Goal: Information Seeking & Learning: Learn about a topic

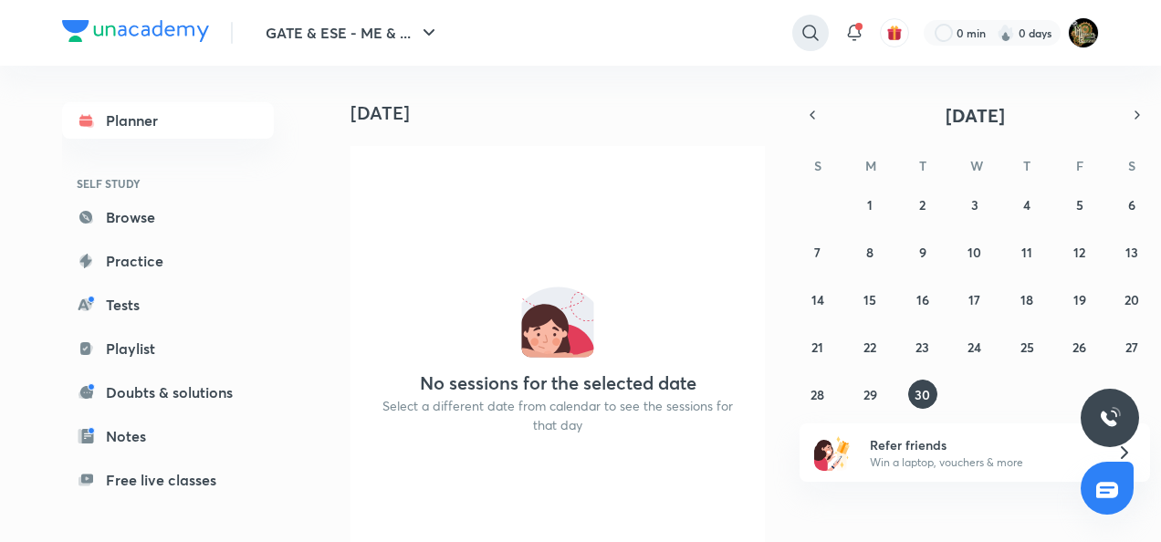
click at [808, 43] on icon at bounding box center [811, 33] width 22 height 22
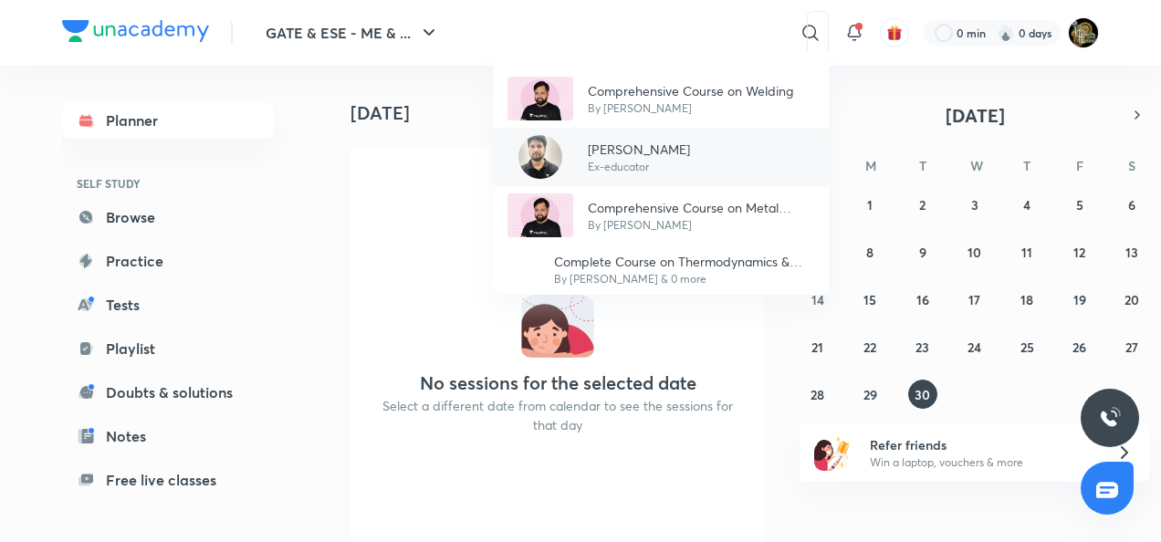
click at [603, 161] on p "Ex-educator" at bounding box center [639, 167] width 102 height 16
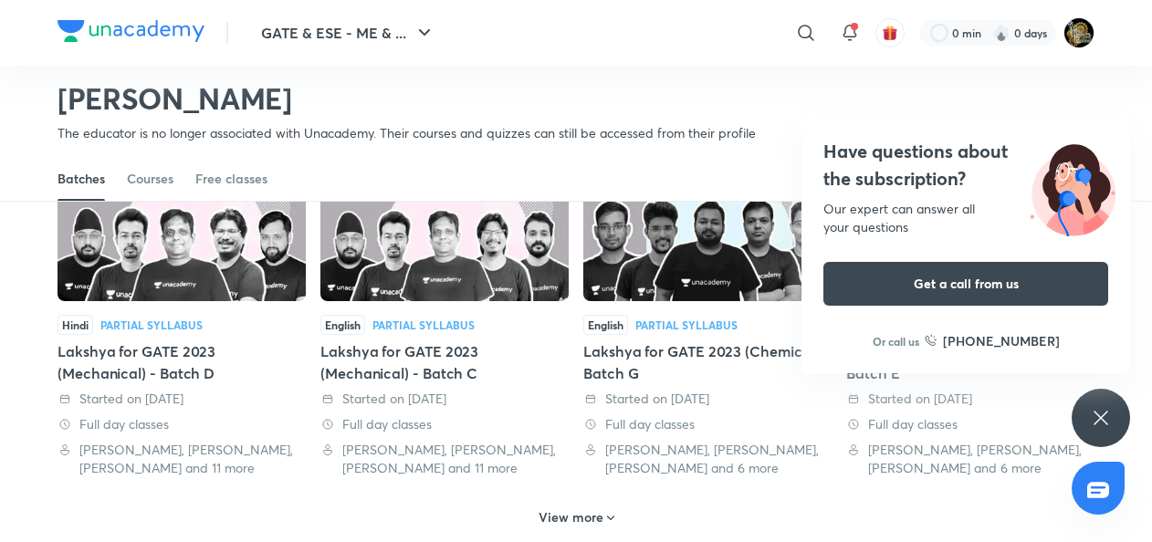
scroll to position [866, 0]
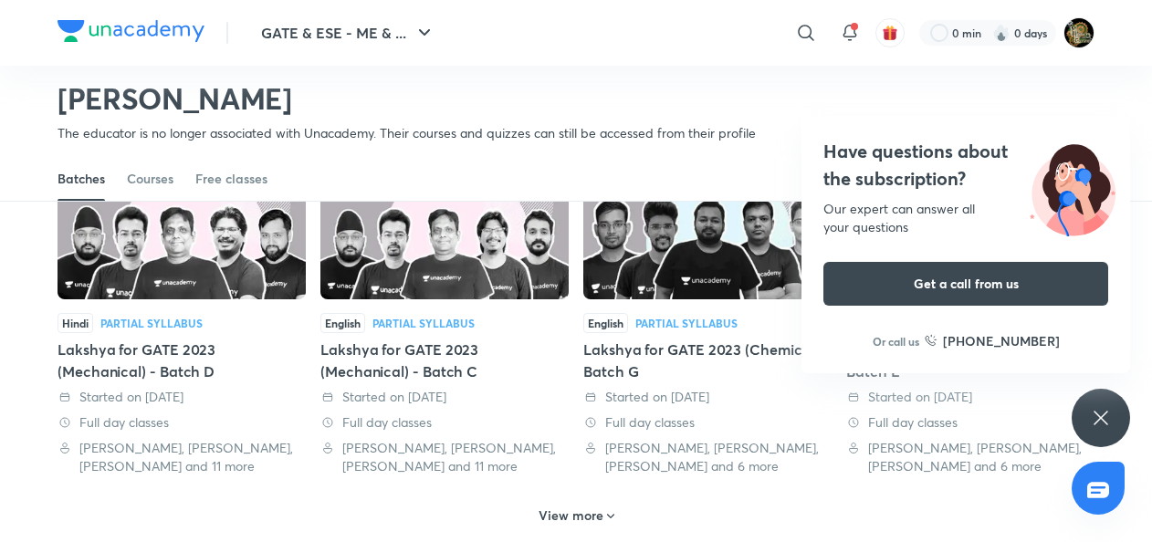
click at [1111, 428] on icon at bounding box center [1101, 418] width 22 height 22
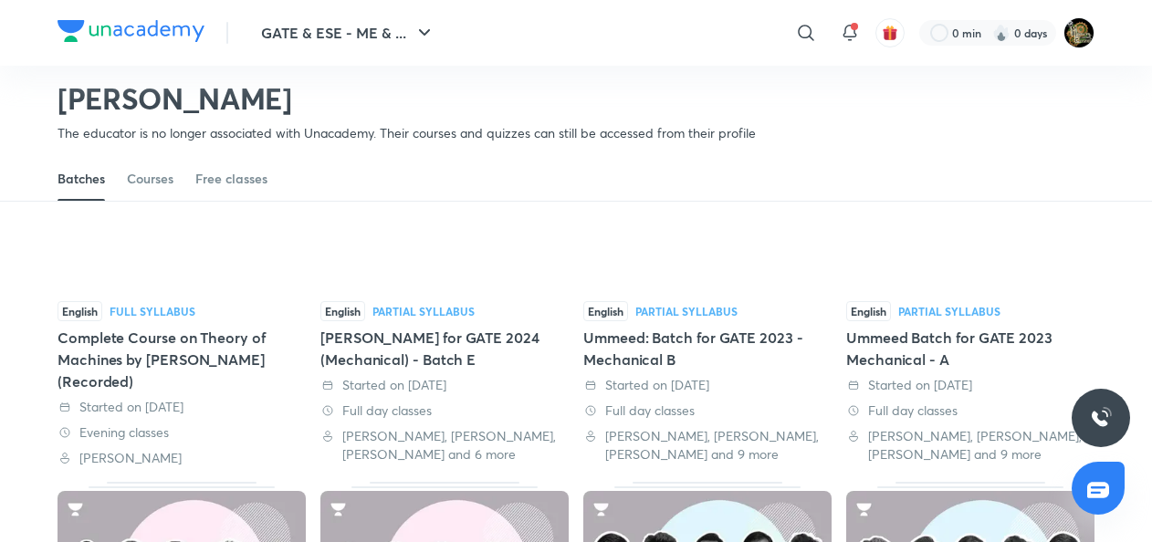
scroll to position [519, 0]
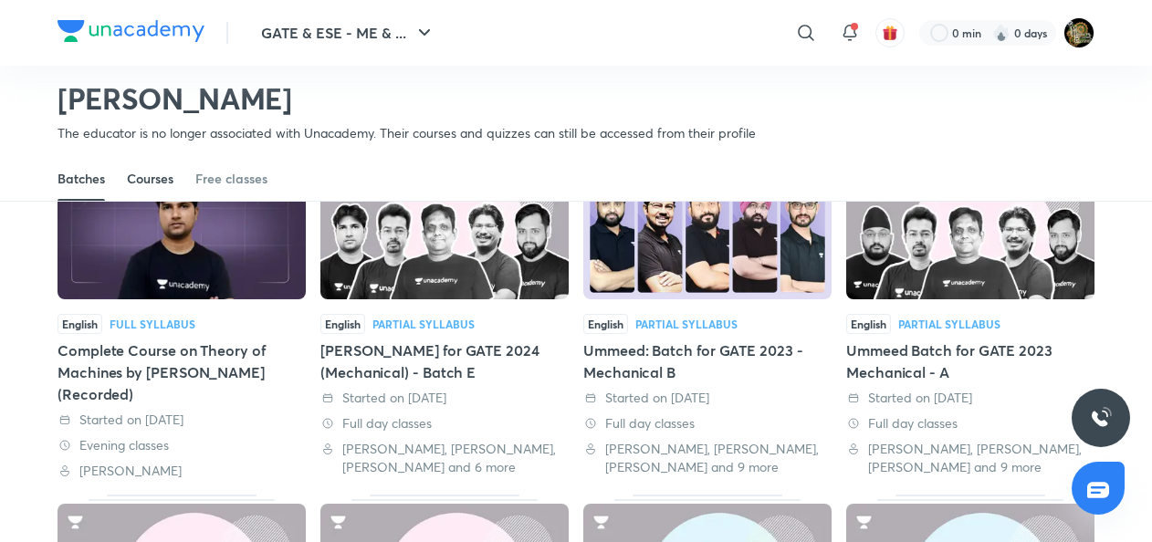
click at [152, 183] on div "Courses" at bounding box center [150, 179] width 47 height 18
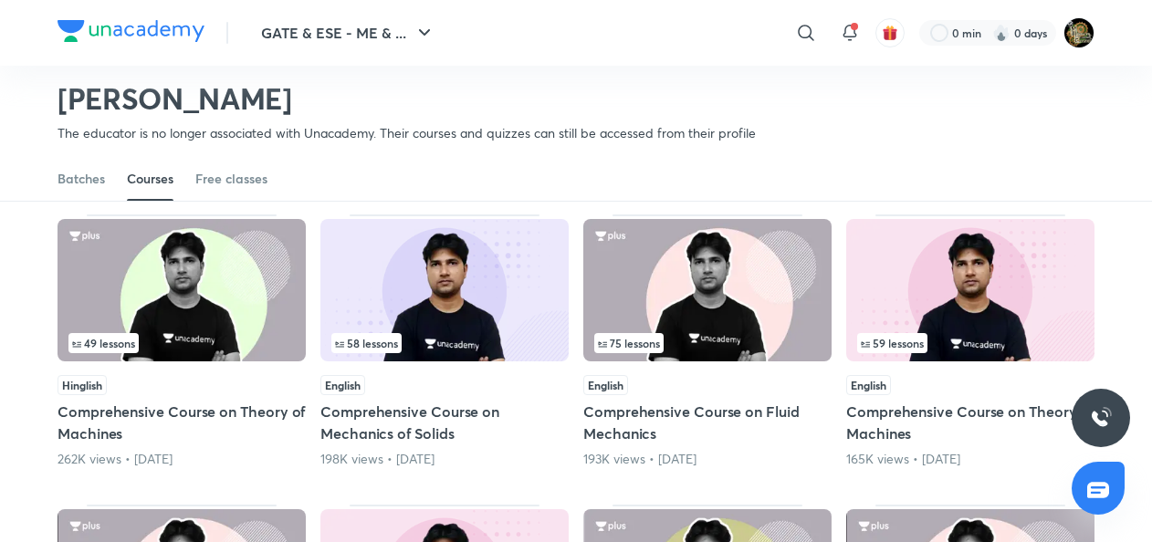
scroll to position [146, 0]
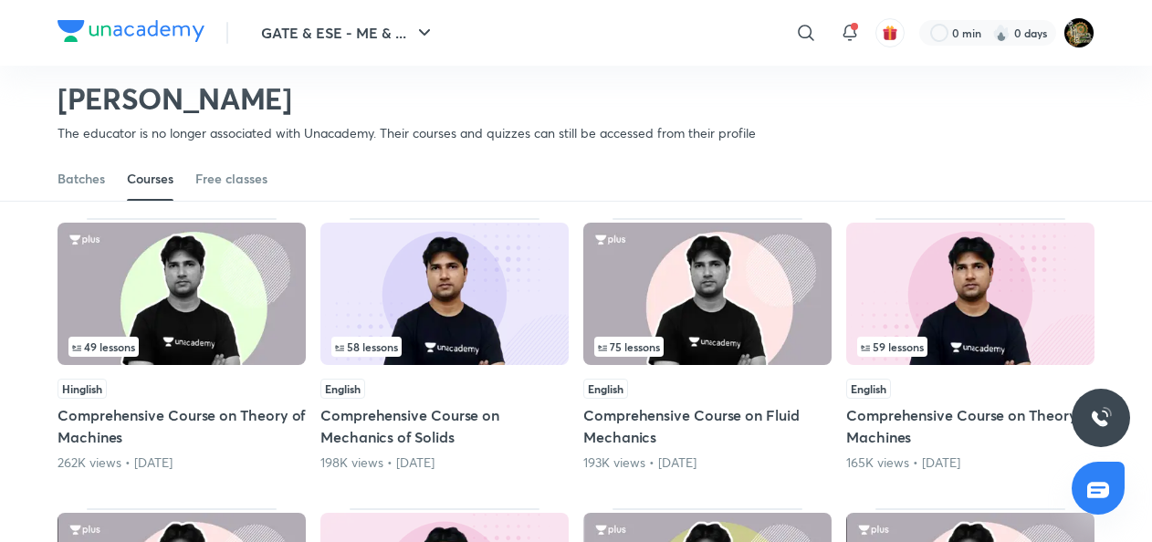
click at [708, 298] on img at bounding box center [707, 294] width 248 height 142
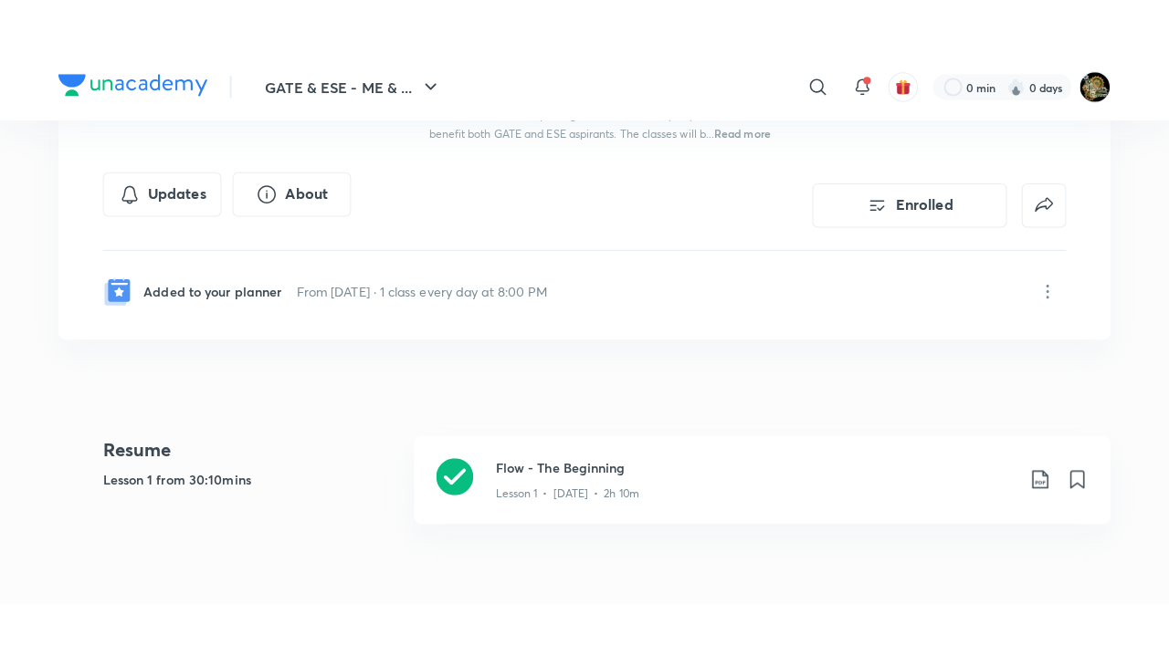
scroll to position [418, 0]
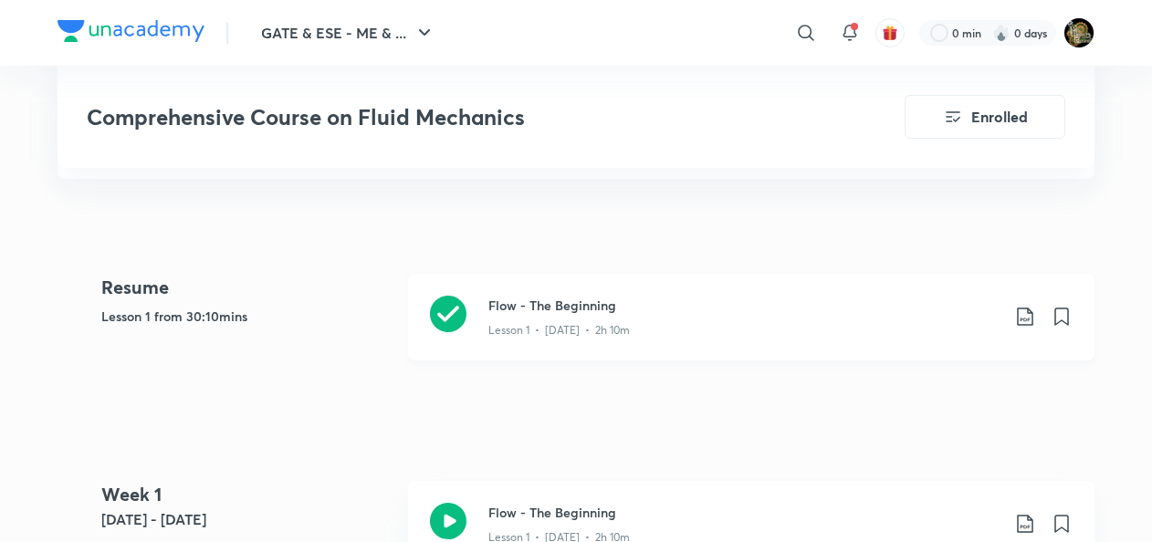
click at [483, 330] on div "Flow - The Beginning Lesson 1 • [DATE] • 2h 10m" at bounding box center [751, 317] width 687 height 87
